Goal: Check status: Check status

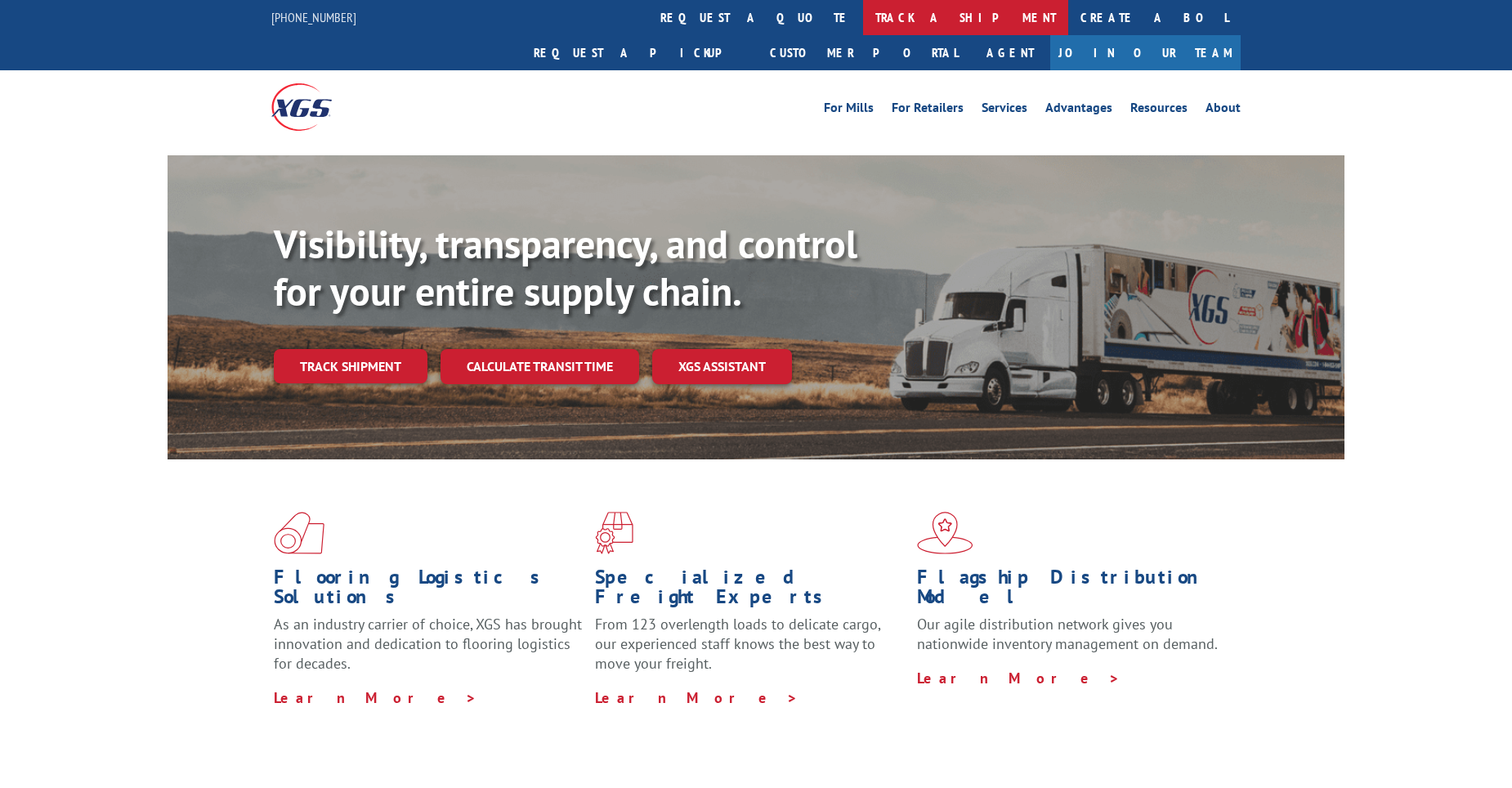
click at [863, 21] on link "track a shipment" at bounding box center [965, 17] width 205 height 35
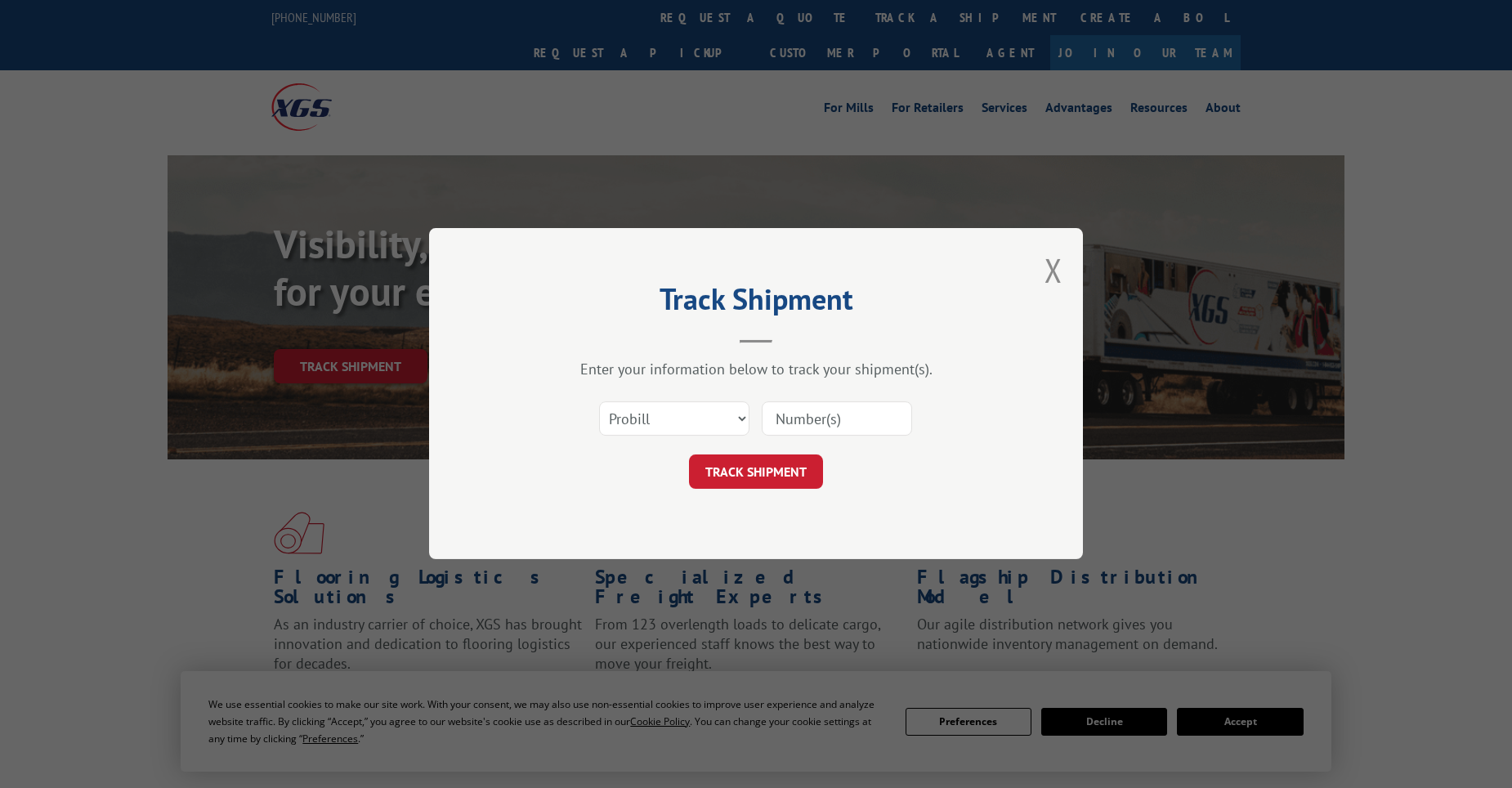
click at [790, 424] on input at bounding box center [837, 420] width 150 height 35
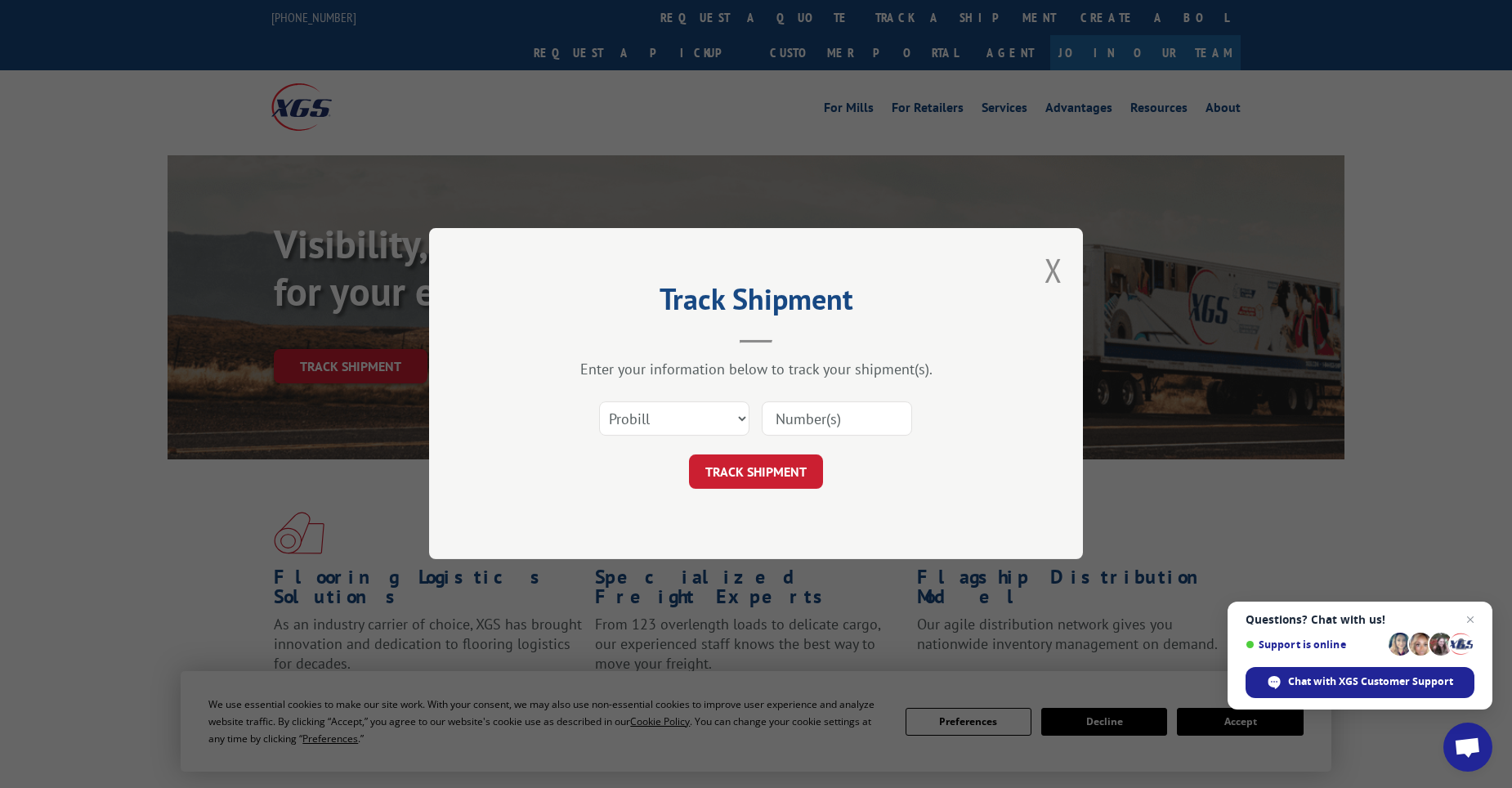
click at [824, 415] on input at bounding box center [837, 420] width 150 height 35
paste input "04548621"
type input "04548621"
click at [772, 472] on button "TRACK SHIPMENT" at bounding box center [756, 473] width 134 height 35
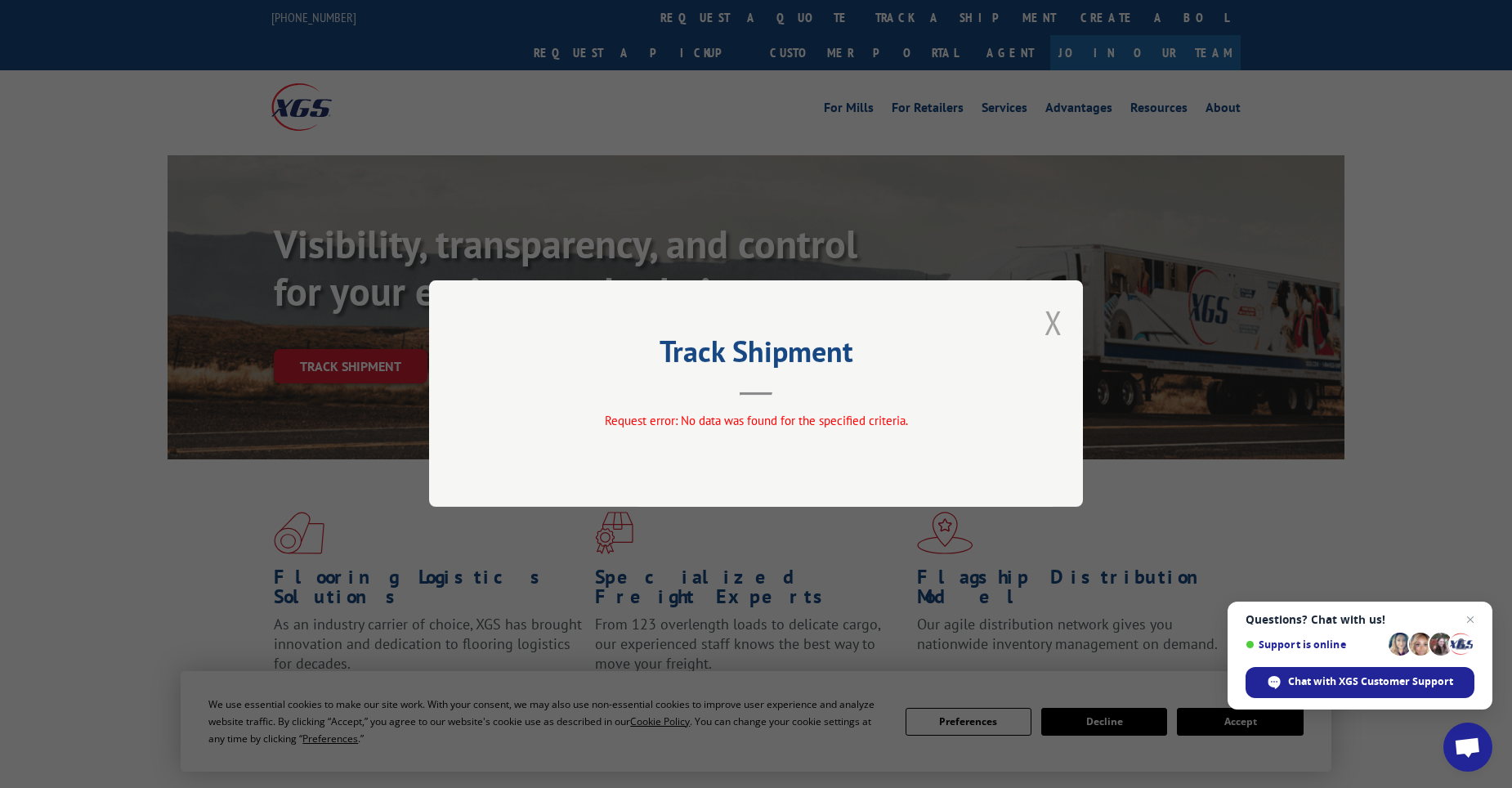
click at [1059, 323] on button "Close modal" at bounding box center [1053, 322] width 18 height 43
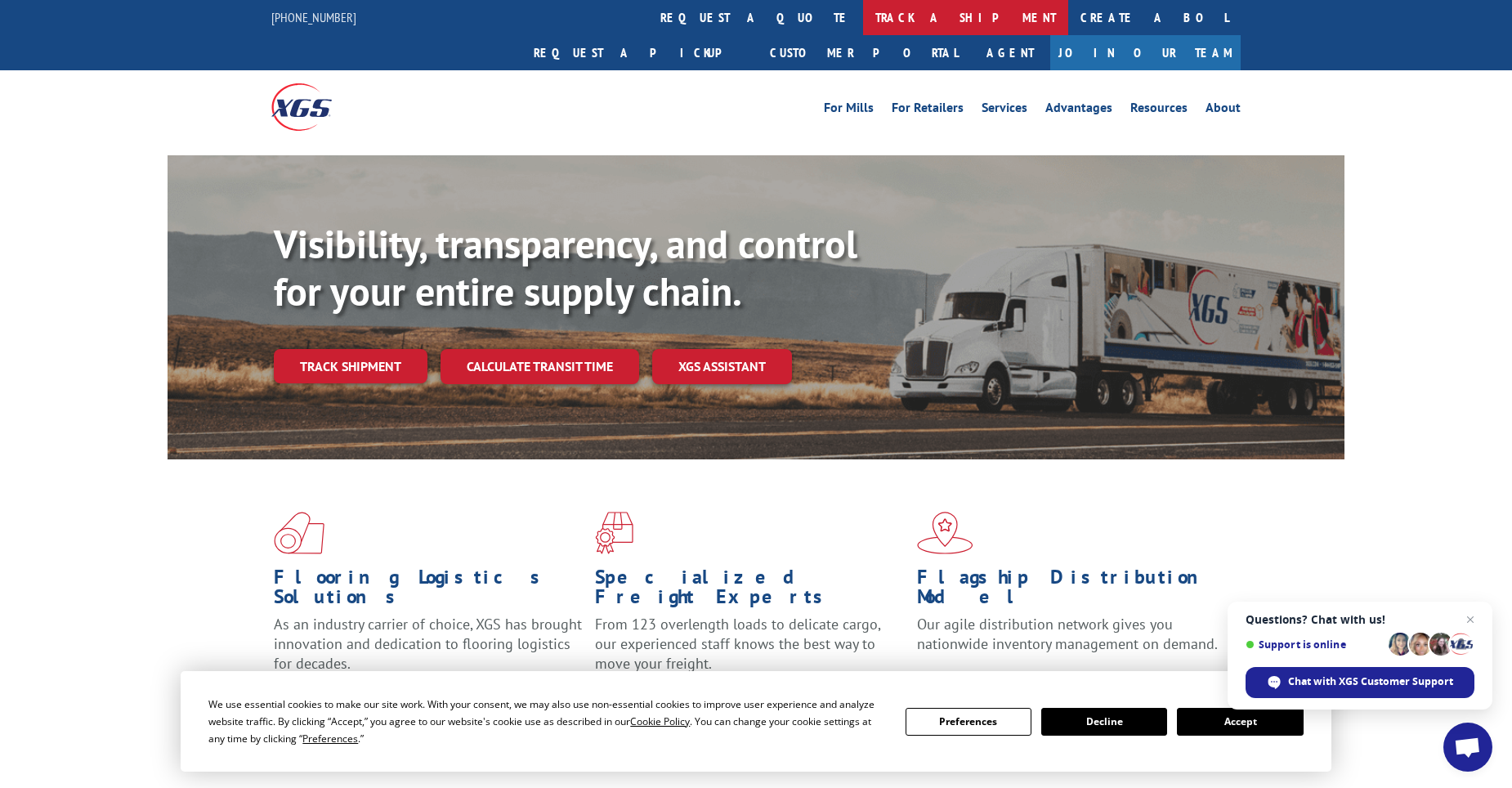
click at [863, 22] on link "track a shipment" at bounding box center [965, 17] width 205 height 35
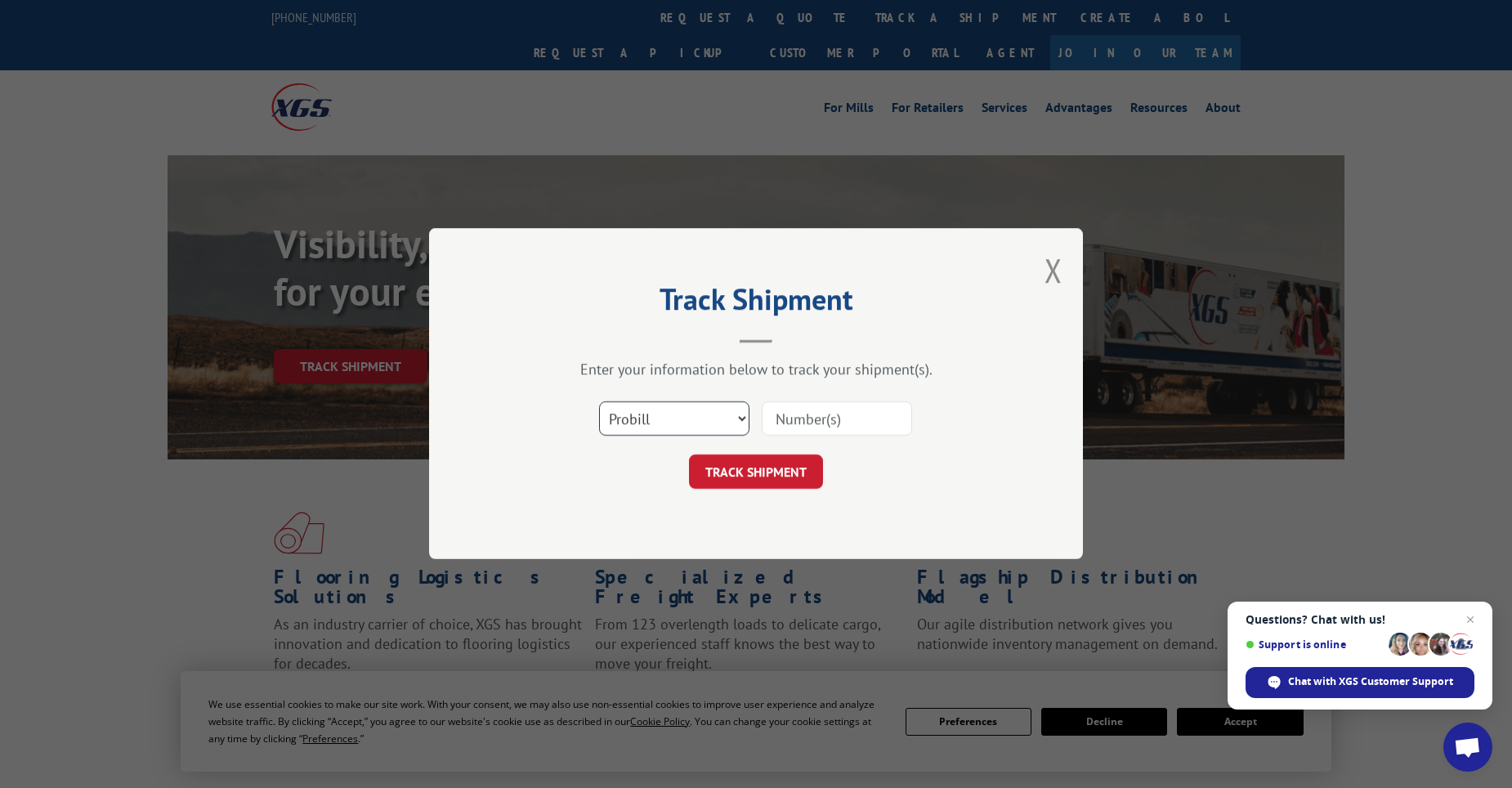
click at [716, 409] on select "Select category... Probill BOL PO" at bounding box center [675, 420] width 150 height 35
select select "po"
click at [600, 403] on select "Select category... Probill BOL PO" at bounding box center [675, 420] width 150 height 35
click at [857, 430] on input at bounding box center [837, 420] width 150 height 35
paste input "04548621"
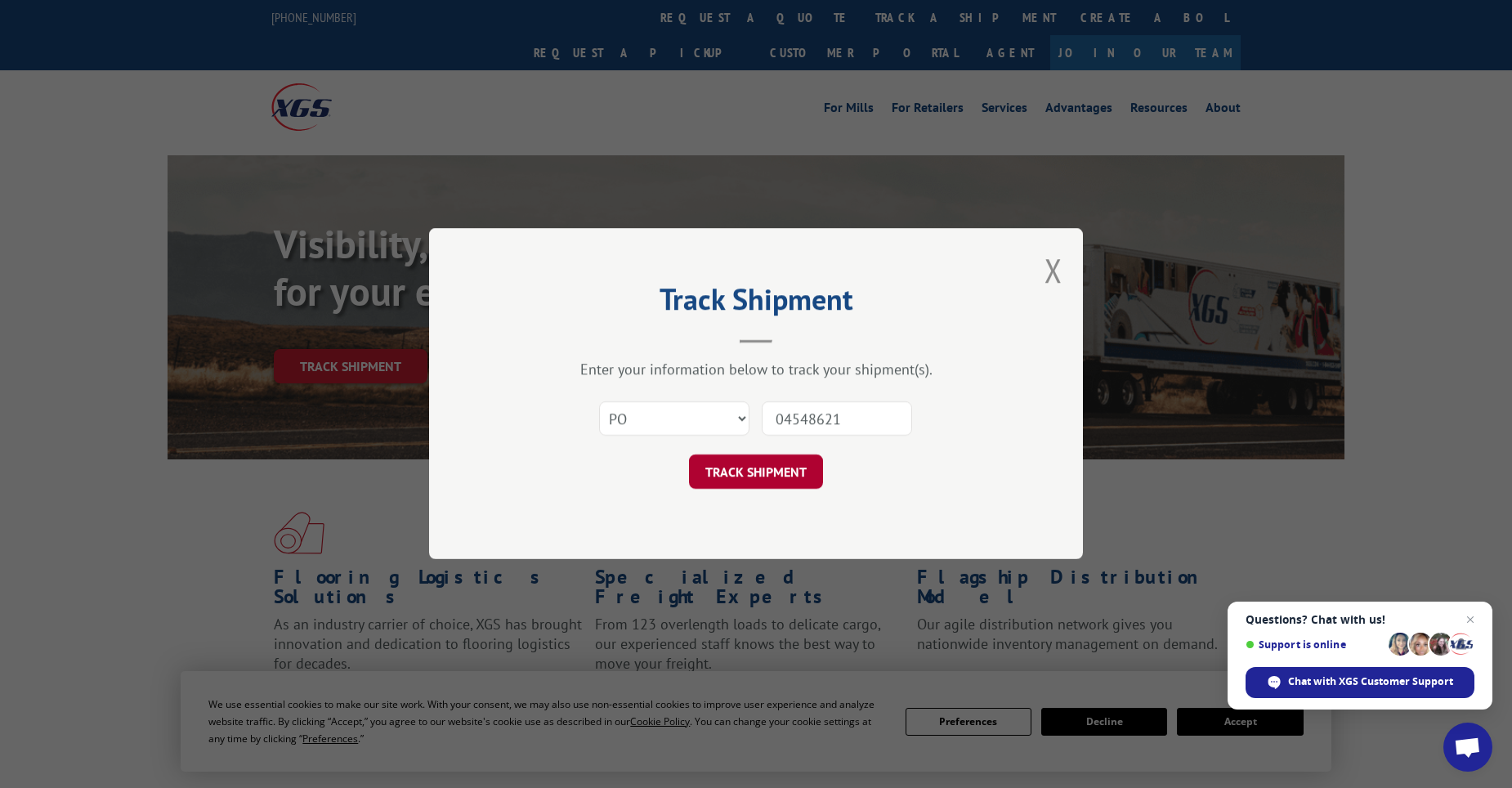
type input "04548621"
click at [751, 461] on button "TRACK SHIPMENT" at bounding box center [756, 473] width 134 height 35
